Goal: Information Seeking & Learning: Learn about a topic

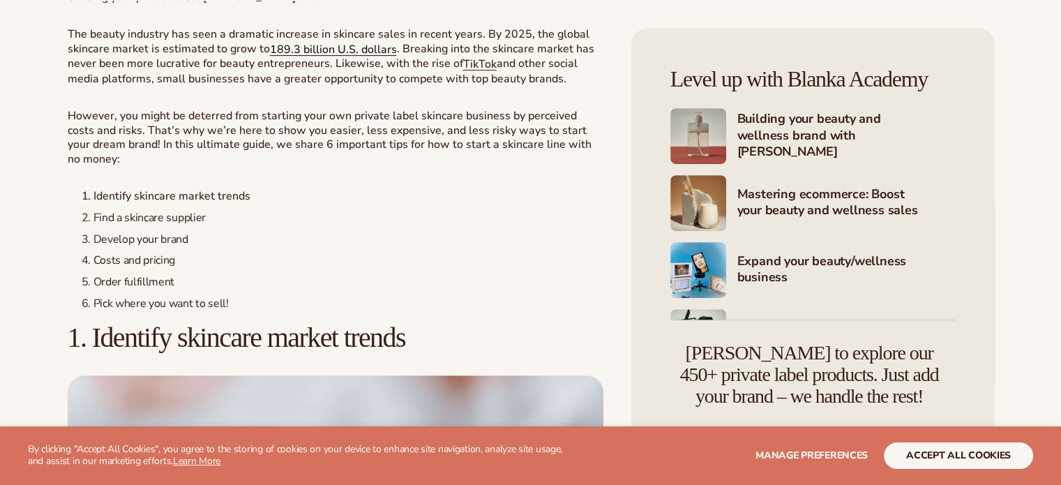
scroll to position [622, 0]
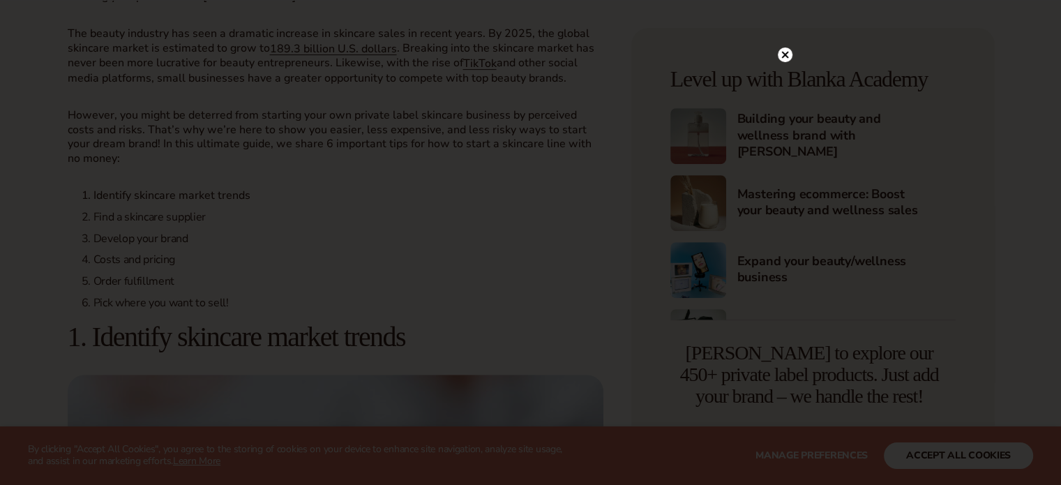
click at [784, 47] on icon at bounding box center [784, 54] width 15 height 15
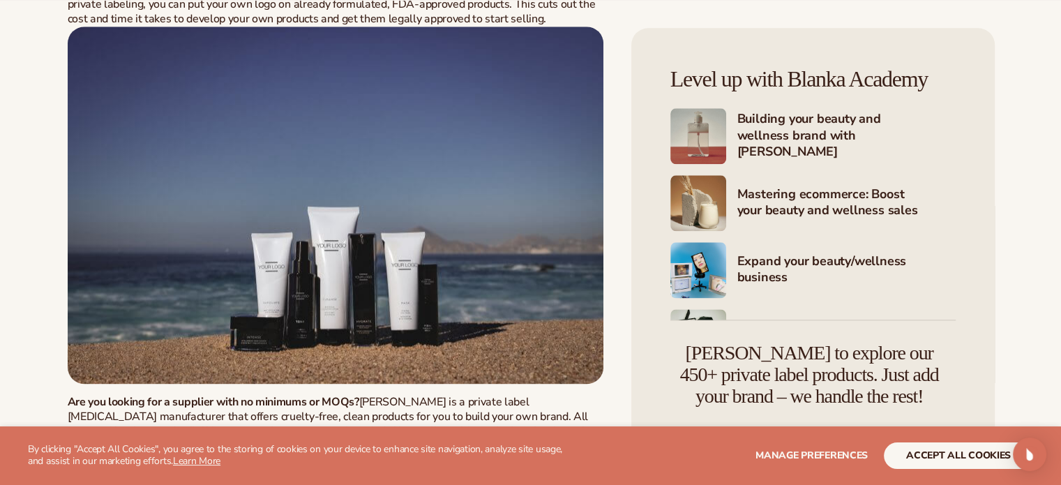
scroll to position [1825, 0]
